Goal: Communication & Community: Participate in discussion

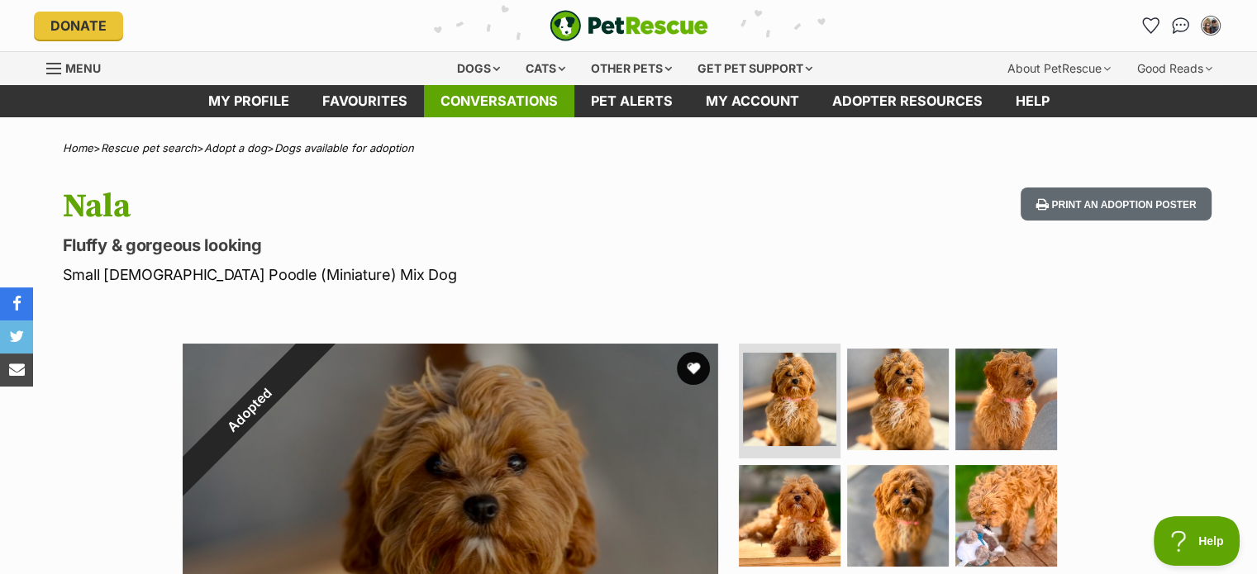
click at [524, 92] on link "Conversations" at bounding box center [499, 101] width 150 height 32
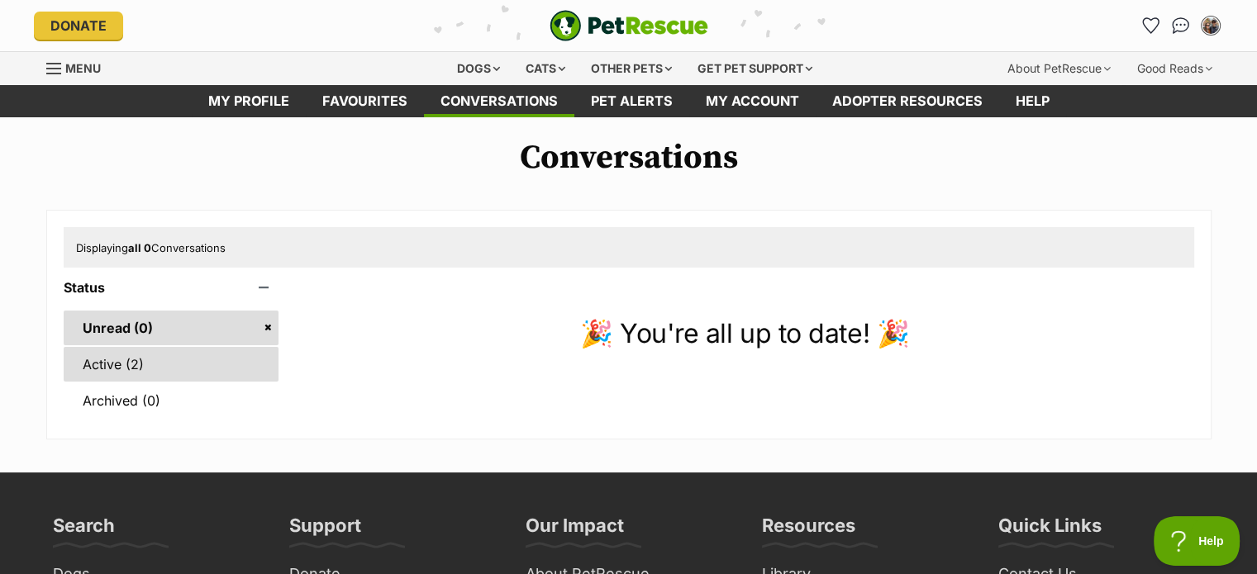
click at [136, 362] on link "Active (2)" at bounding box center [172, 364] width 216 height 35
